Goal: Task Accomplishment & Management: Manage account settings

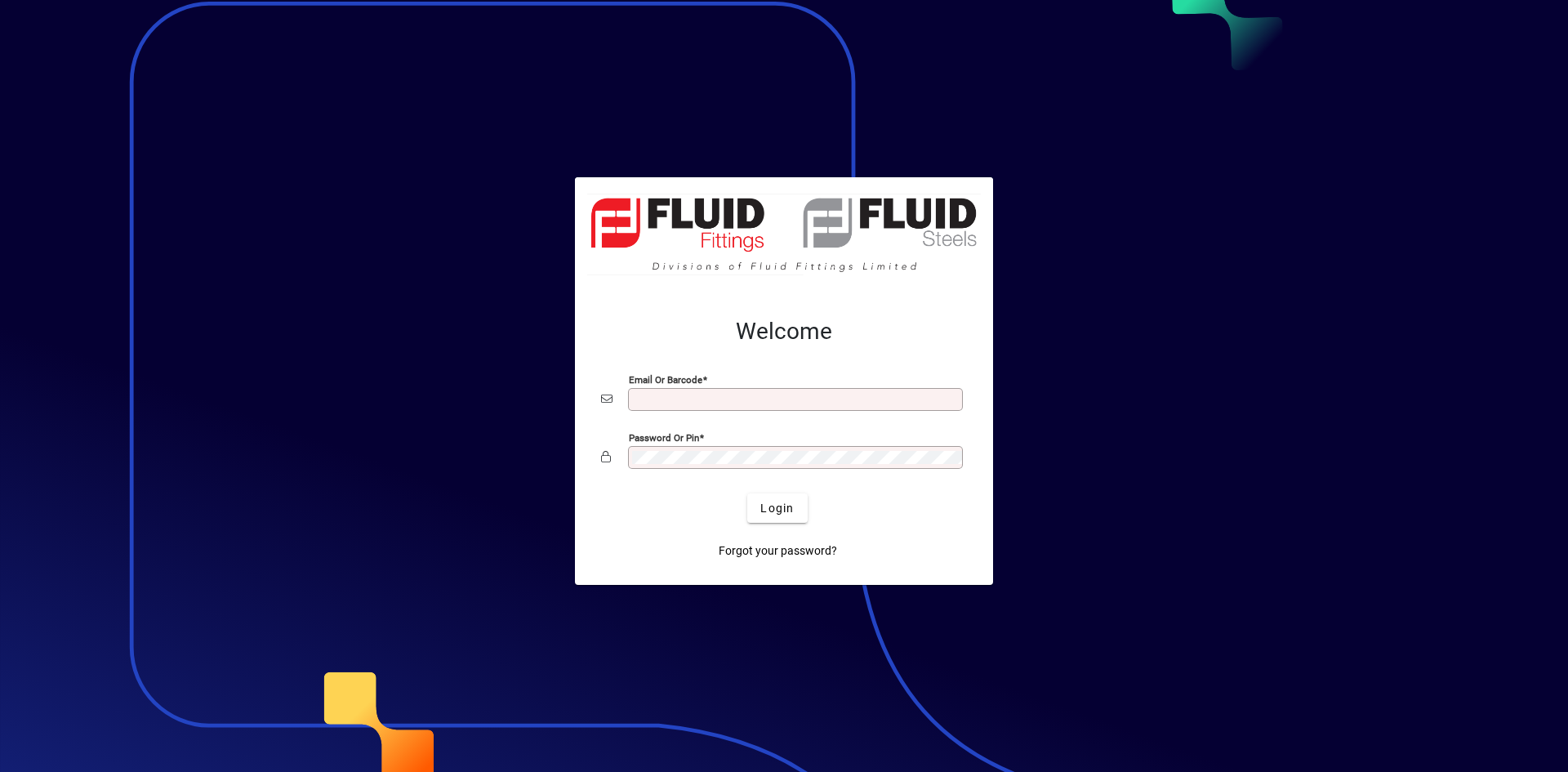
type input "**********"
click at [453, 52] on div at bounding box center [784, 386] width 1568 height 772
